Goal: Task Accomplishment & Management: Use online tool/utility

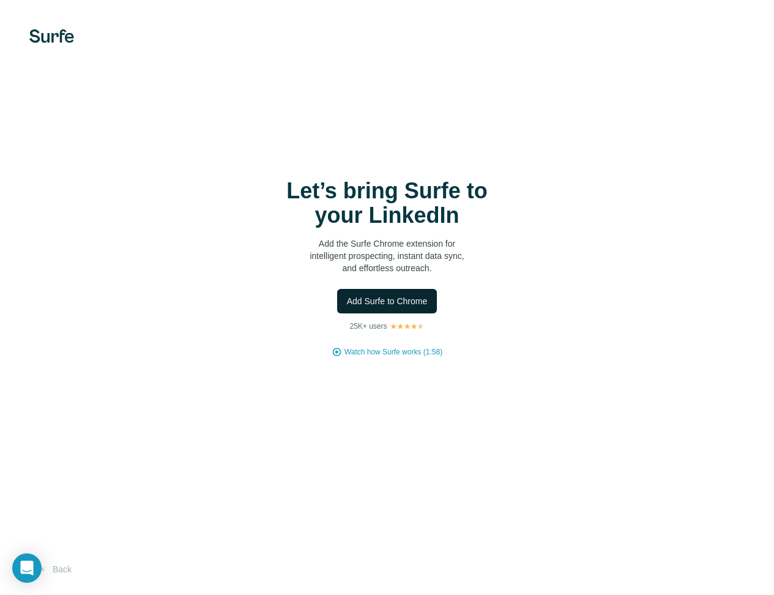
click at [404, 301] on span "Add Surfe to Chrome" at bounding box center [387, 301] width 81 height 12
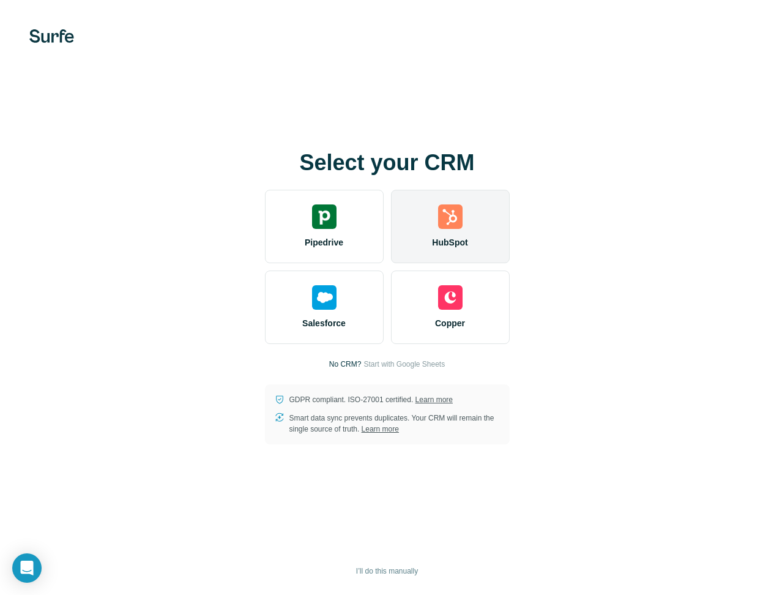
click at [451, 232] on div "HubSpot" at bounding box center [450, 226] width 119 height 73
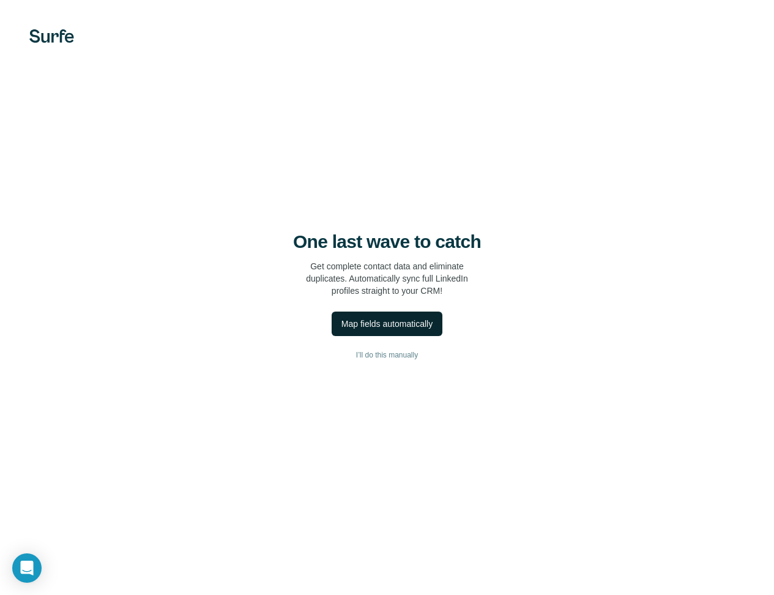
click at [378, 326] on div "Map fields automatically" at bounding box center [387, 324] width 91 height 12
